Goal: Transaction & Acquisition: Download file/media

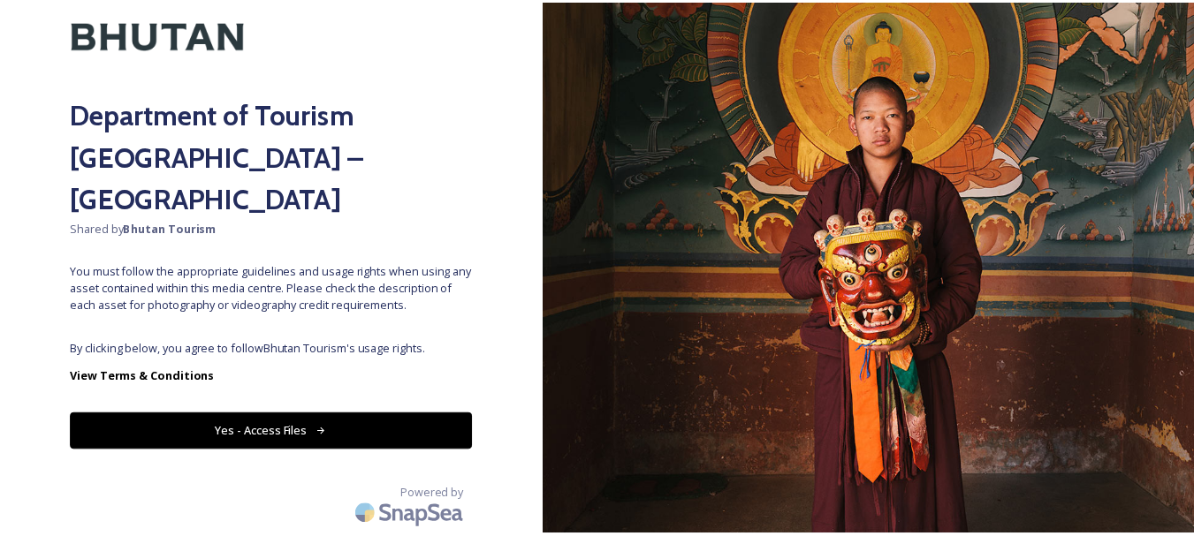
scroll to position [141, 0]
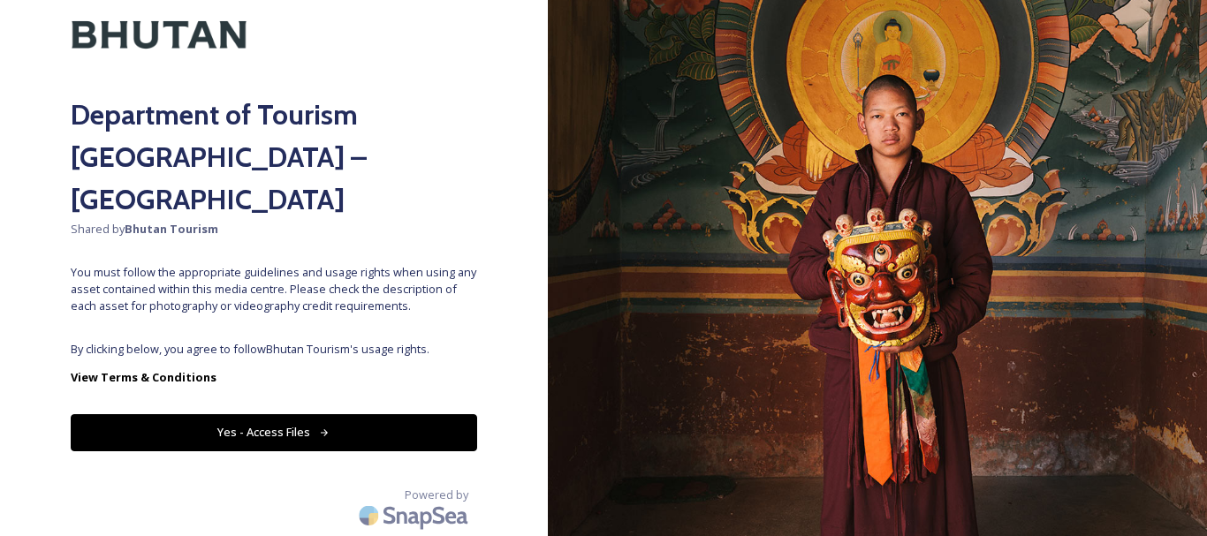
click at [273, 432] on button "Yes - Access Files" at bounding box center [274, 432] width 406 height 36
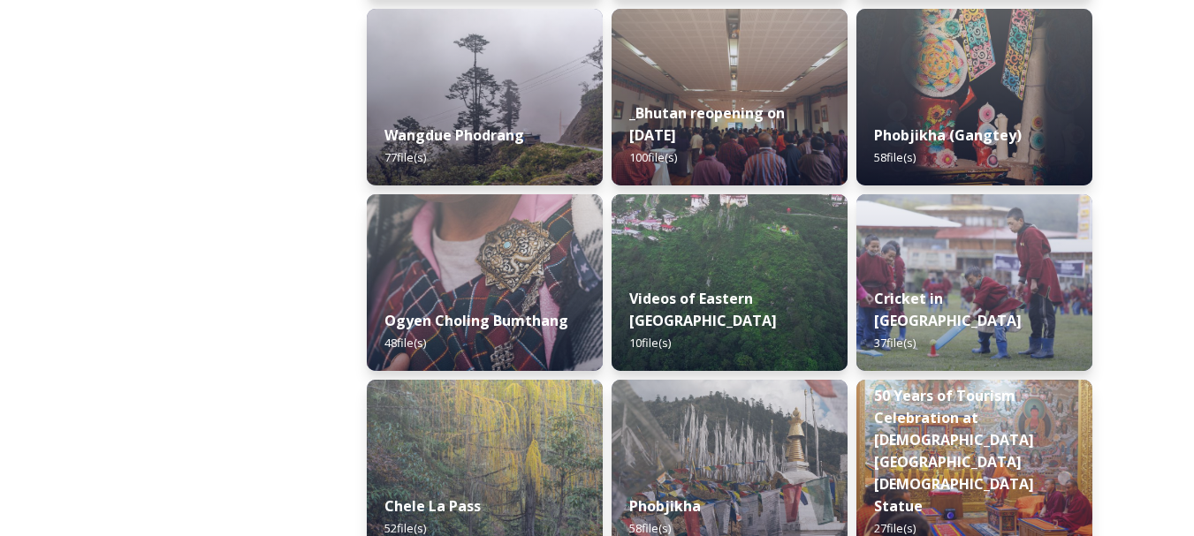
scroll to position [2722, 0]
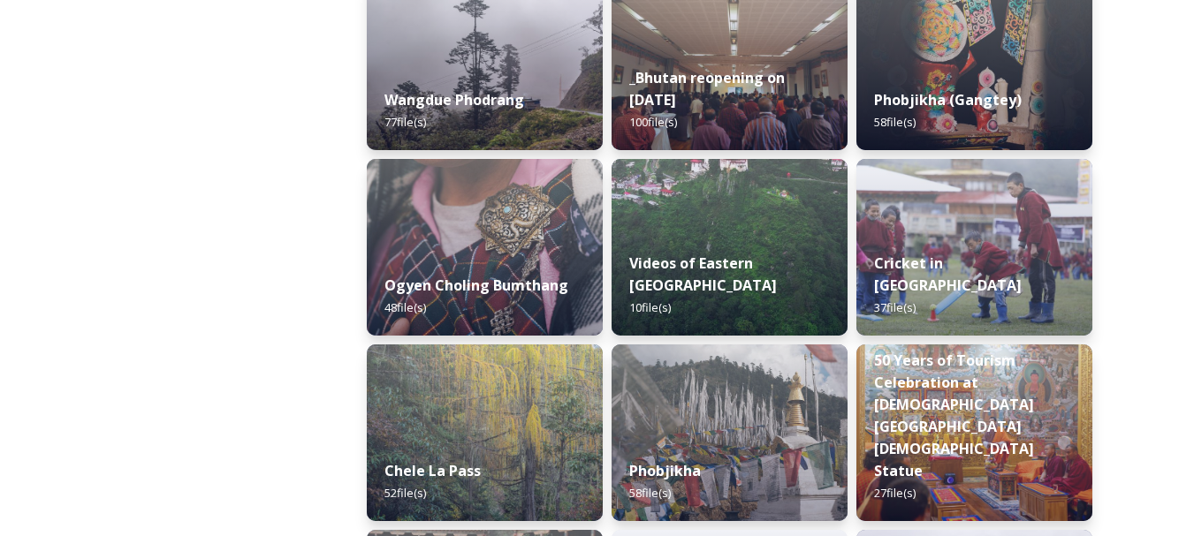
drag, startPoint x: 0, startPoint y: 5, endPoint x: 118, endPoint y: 254, distance: 275.1
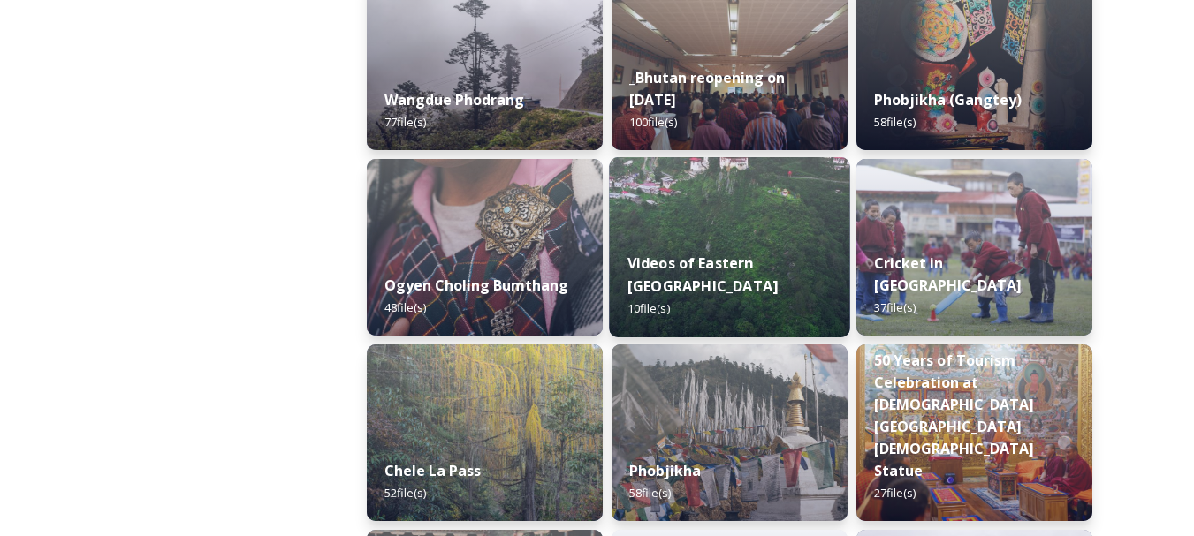
click at [714, 259] on strong "Videos of Eastern [GEOGRAPHIC_DATA]" at bounding box center [702, 275] width 150 height 42
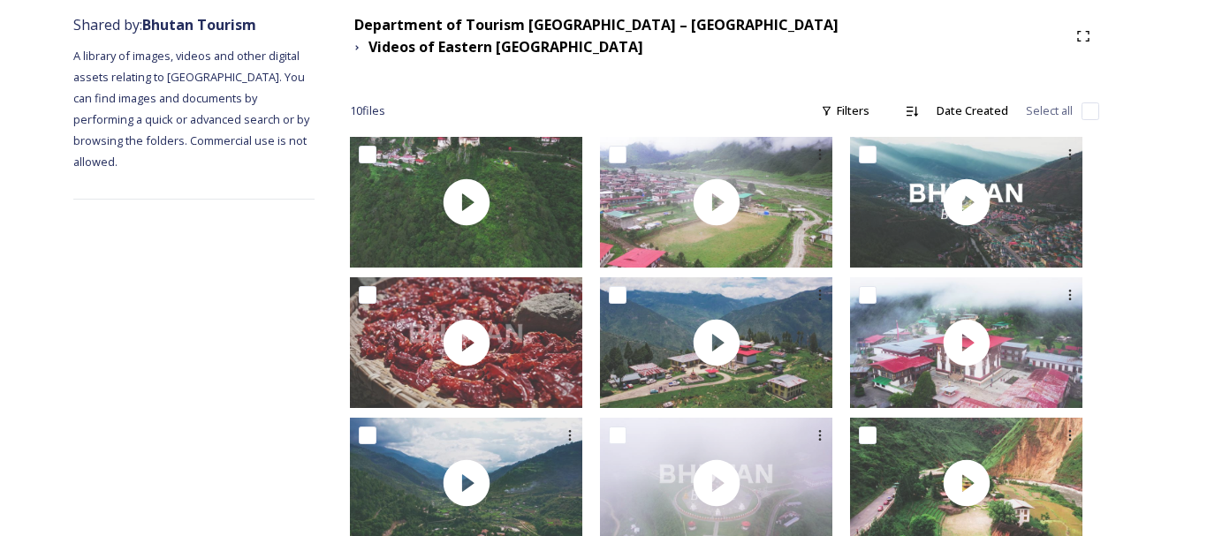
scroll to position [208, 0]
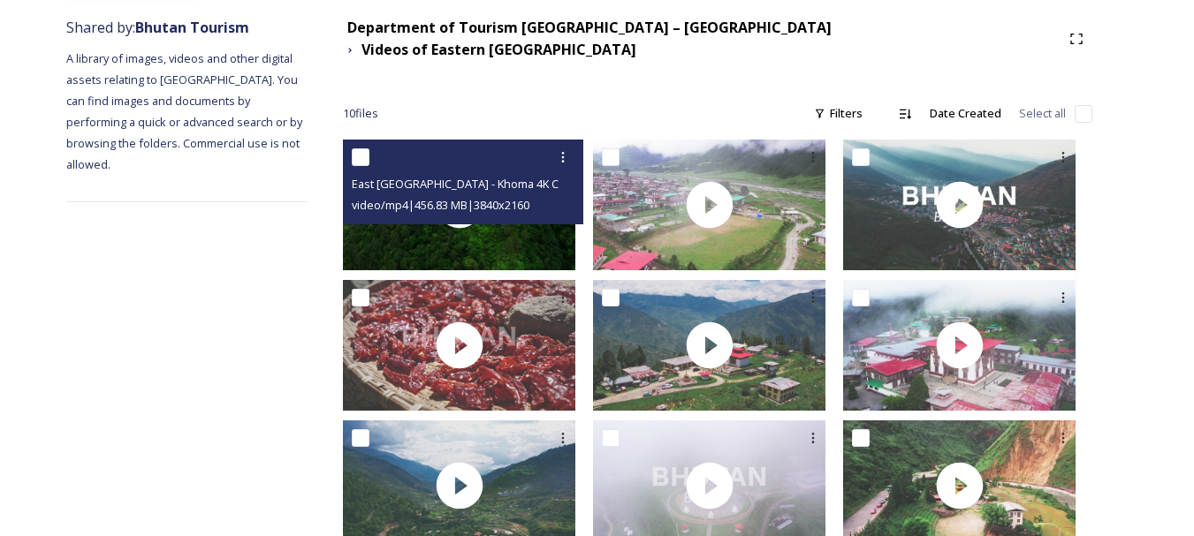
click at [481, 191] on span "East [GEOGRAPHIC_DATA] - Khoma 4K Color Graded.mp4" at bounding box center [500, 183] width 297 height 17
click at [570, 156] on icon at bounding box center [563, 157] width 14 height 14
click at [554, 192] on span "View File" at bounding box center [538, 195] width 46 height 17
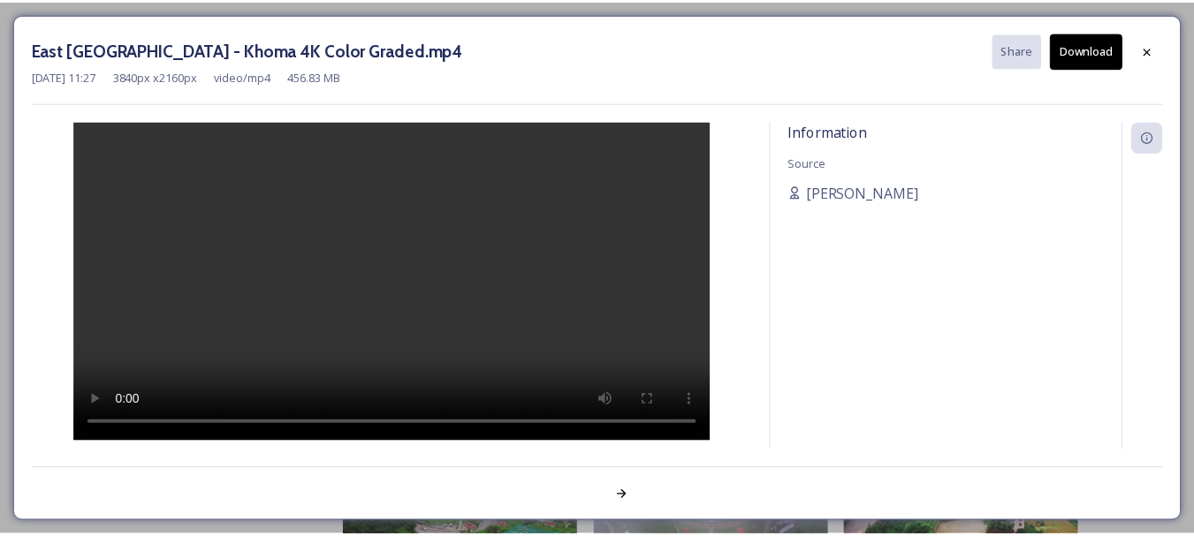
scroll to position [122, 0]
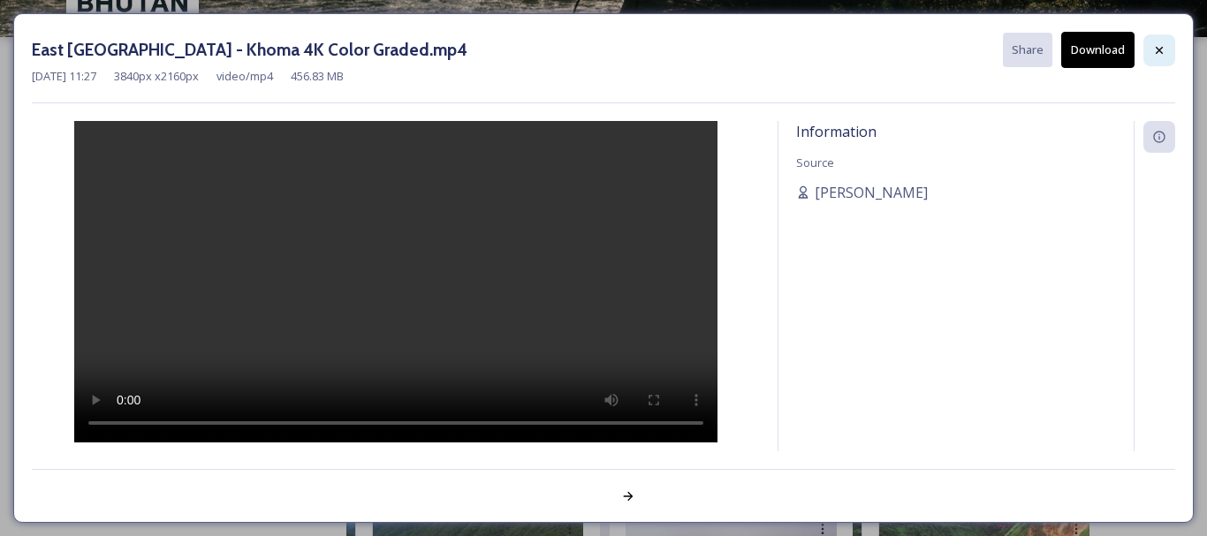
click at [1158, 49] on icon at bounding box center [1159, 49] width 7 height 7
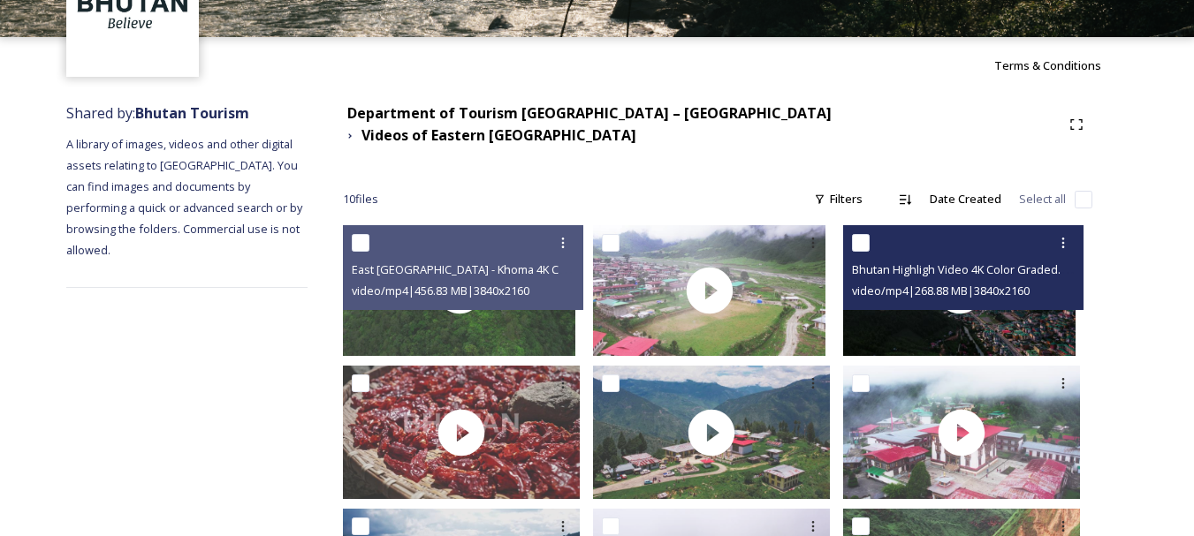
click at [945, 280] on div "Bhutan Highligh Video 4K Color Graded.mp4" at bounding box center [965, 269] width 227 height 21
click at [1068, 236] on icon at bounding box center [1063, 243] width 14 height 14
click at [1031, 281] on span "View File" at bounding box center [1038, 281] width 46 height 17
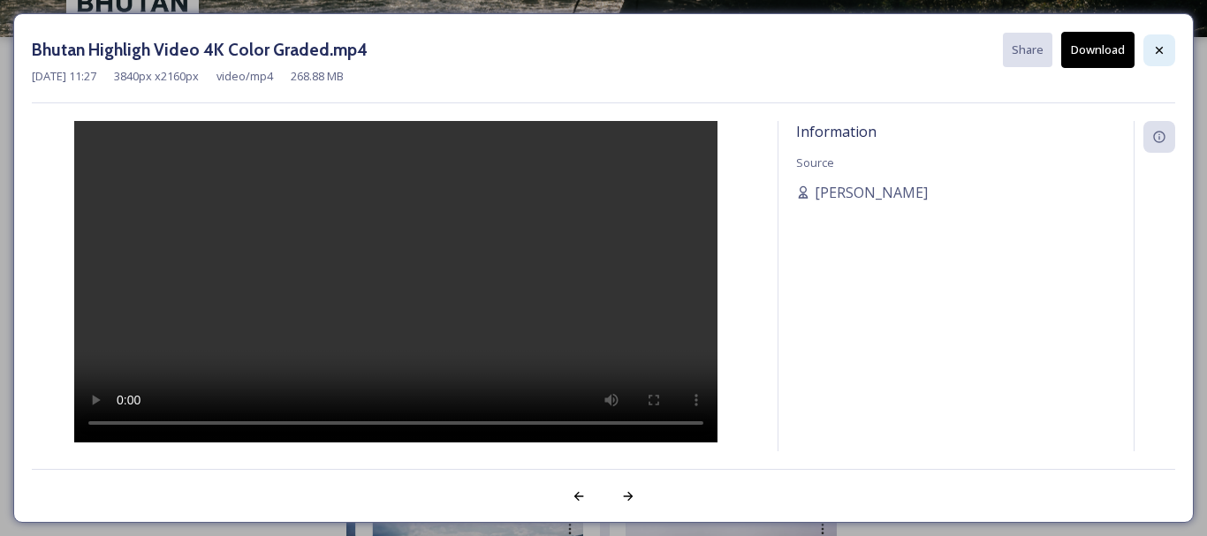
click at [1158, 53] on icon at bounding box center [1159, 49] width 7 height 7
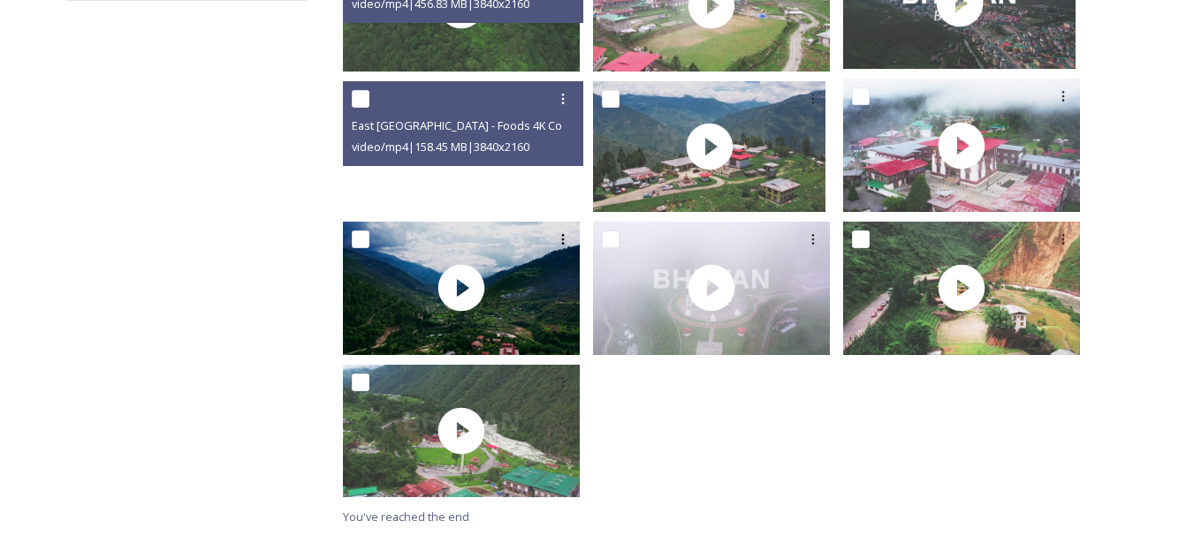
scroll to position [409, 0]
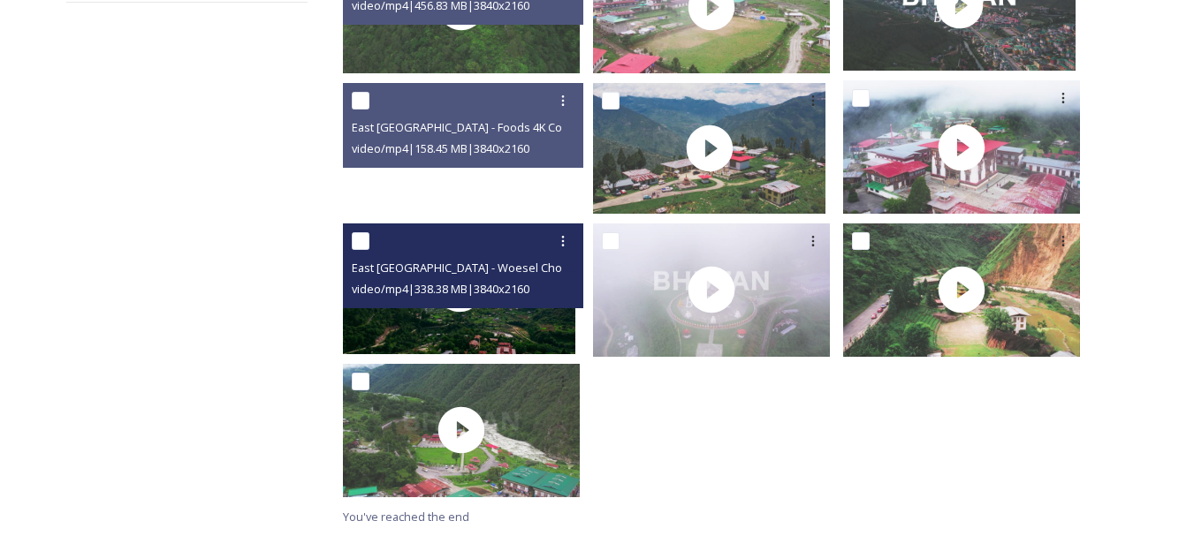
click at [481, 278] on div "video/mp4 | 338.38 MB | 3840 x 2160" at bounding box center [465, 288] width 227 height 21
click at [570, 238] on icon at bounding box center [563, 241] width 14 height 14
click at [554, 275] on span "View File" at bounding box center [538, 279] width 46 height 17
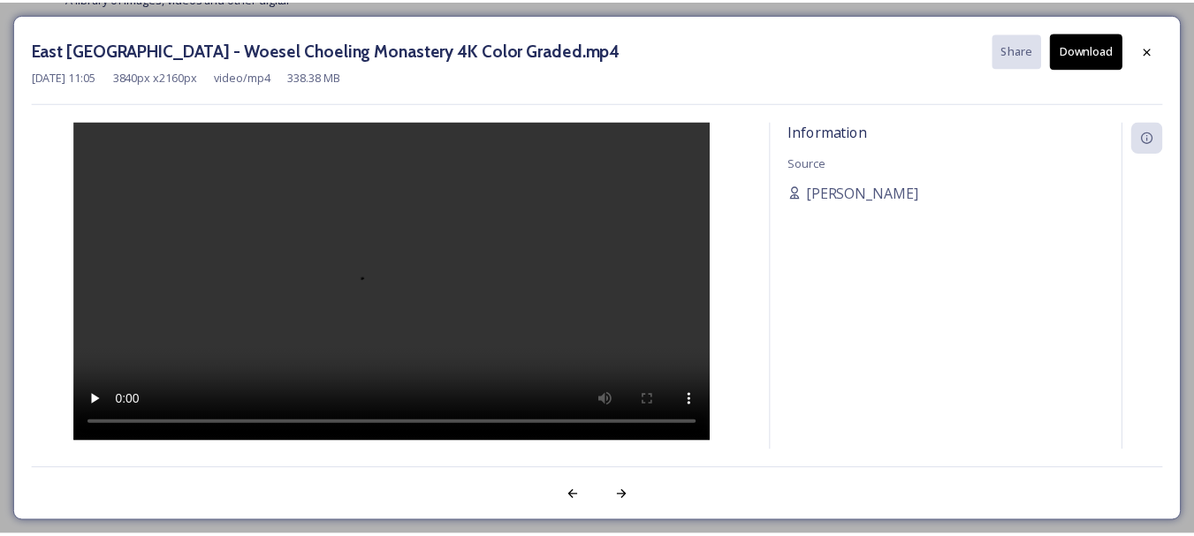
scroll to position [126, 0]
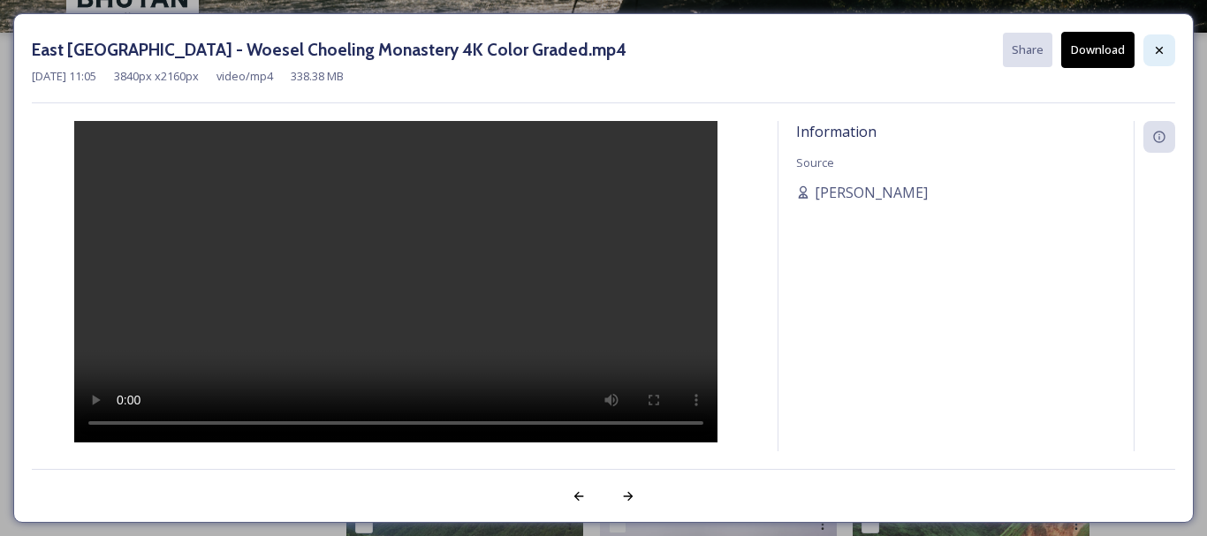
click at [1160, 49] on icon at bounding box center [1159, 50] width 14 height 14
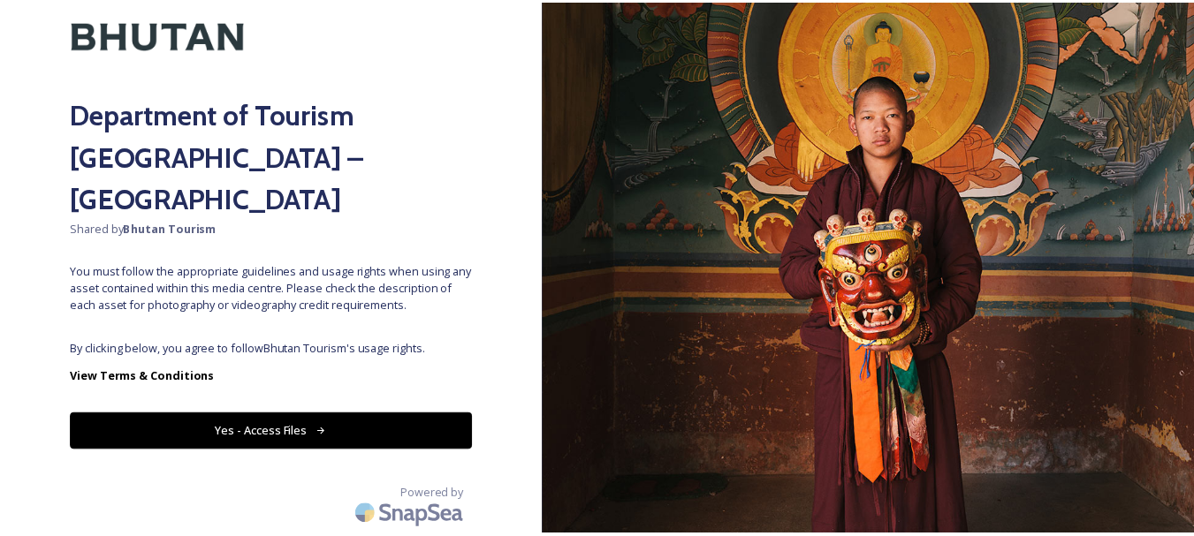
scroll to position [141, 0]
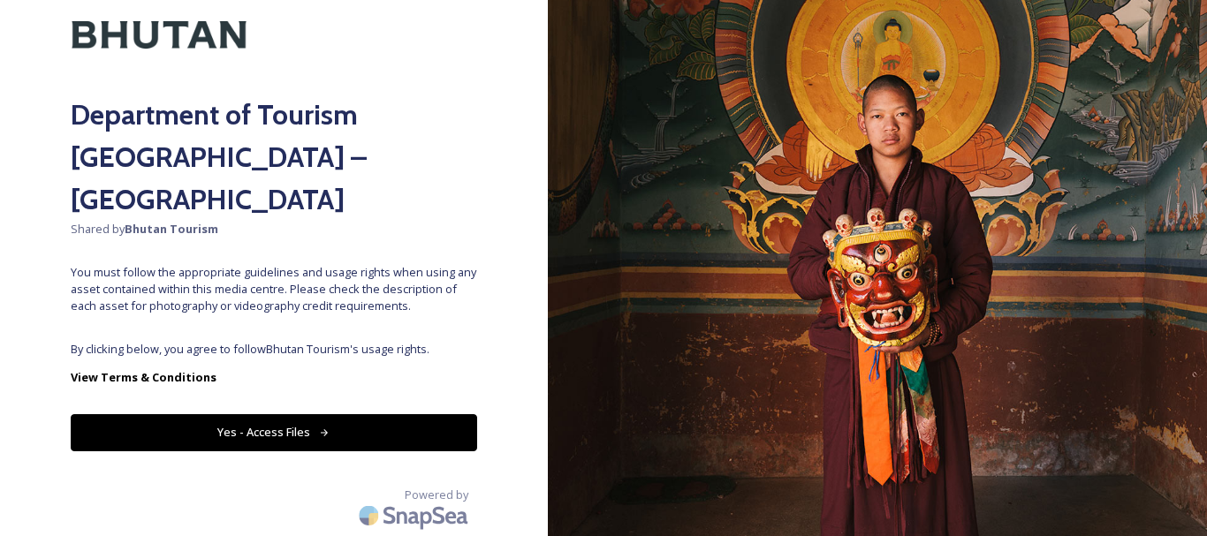
click at [275, 423] on button "Yes - Access Files" at bounding box center [274, 432] width 406 height 36
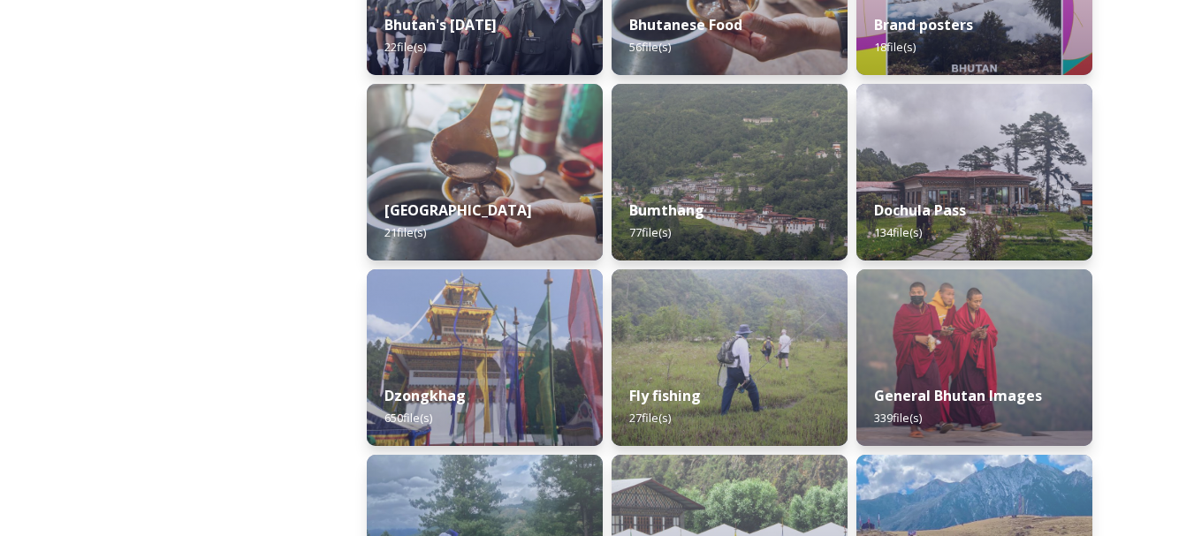
scroll to position [576, 0]
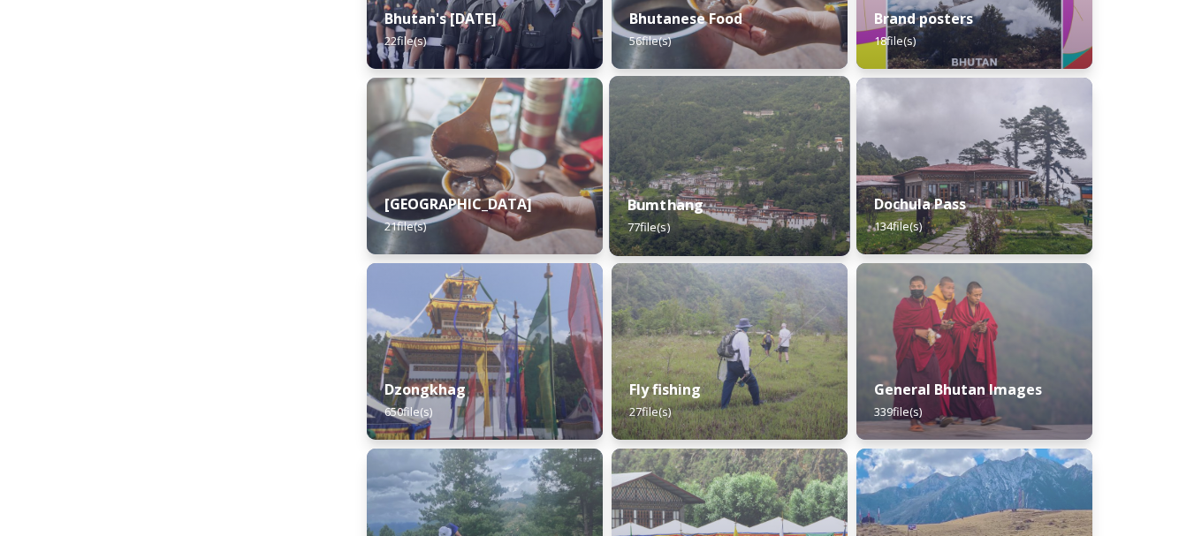
click at [744, 192] on div "Bumthang 77 file(s)" at bounding box center [729, 216] width 240 height 80
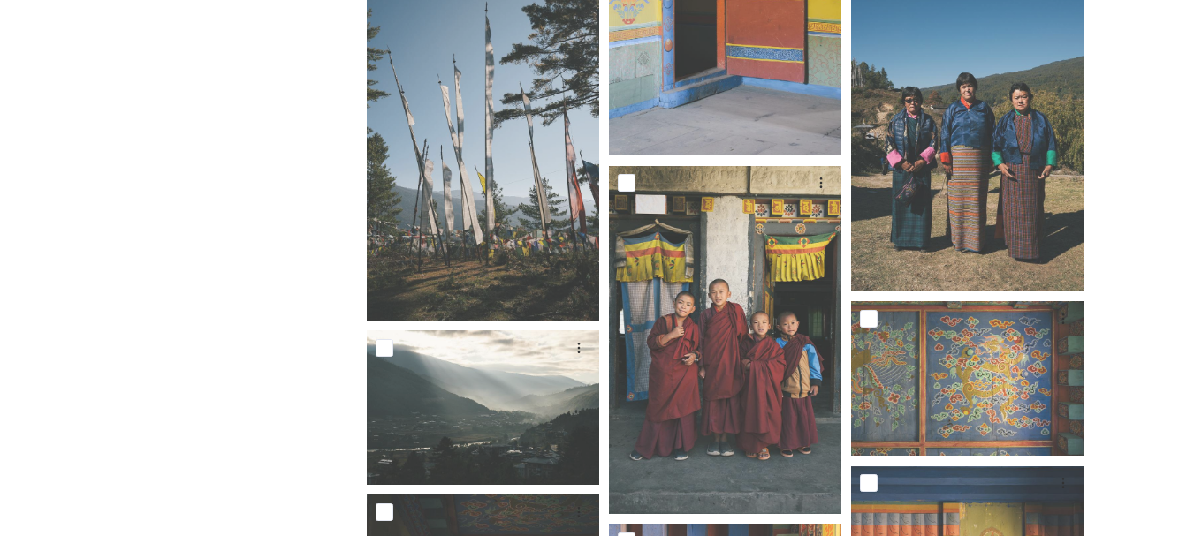
scroll to position [4685, 0]
